Goal: Task Accomplishment & Management: Use online tool/utility

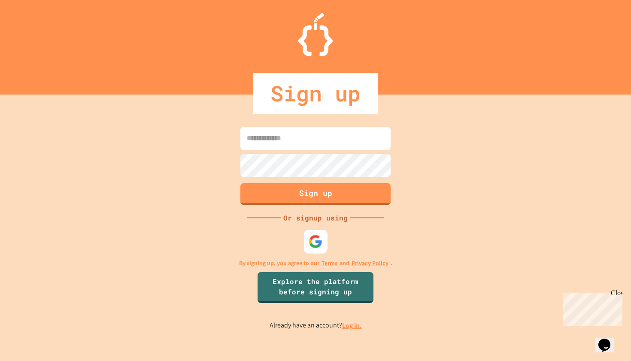
click at [314, 248] on img at bounding box center [316, 241] width 14 height 14
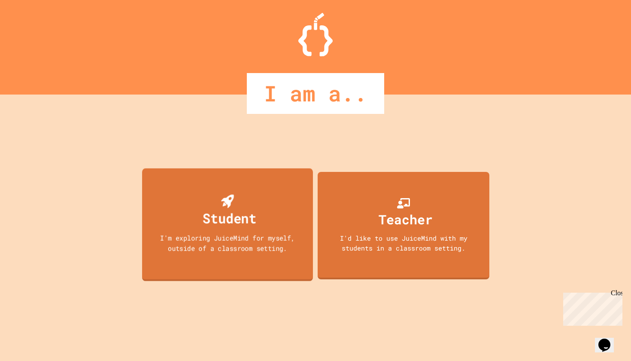
click at [264, 213] on div "Student I'm exploring JuiceMind for myself, outside of a classroom setting." at bounding box center [227, 224] width 171 height 113
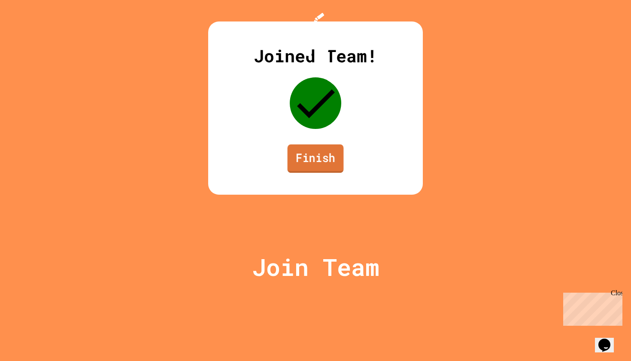
click at [324, 173] on link "Finish" at bounding box center [316, 158] width 56 height 28
